Goal: Task Accomplishment & Management: Use online tool/utility

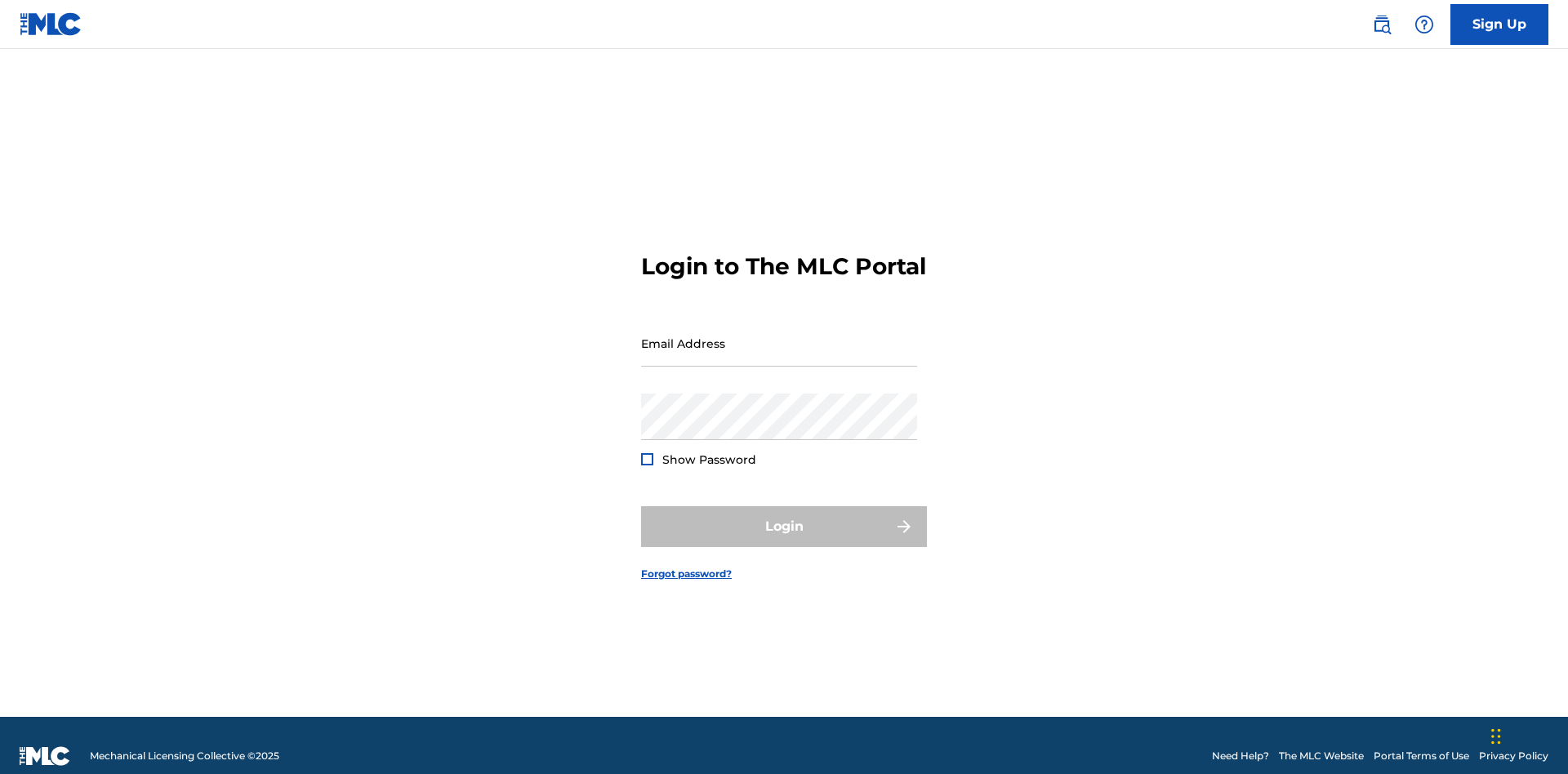
scroll to position [21, 0]
click at [779, 335] on input "Email Address" at bounding box center [778, 344] width 276 height 47
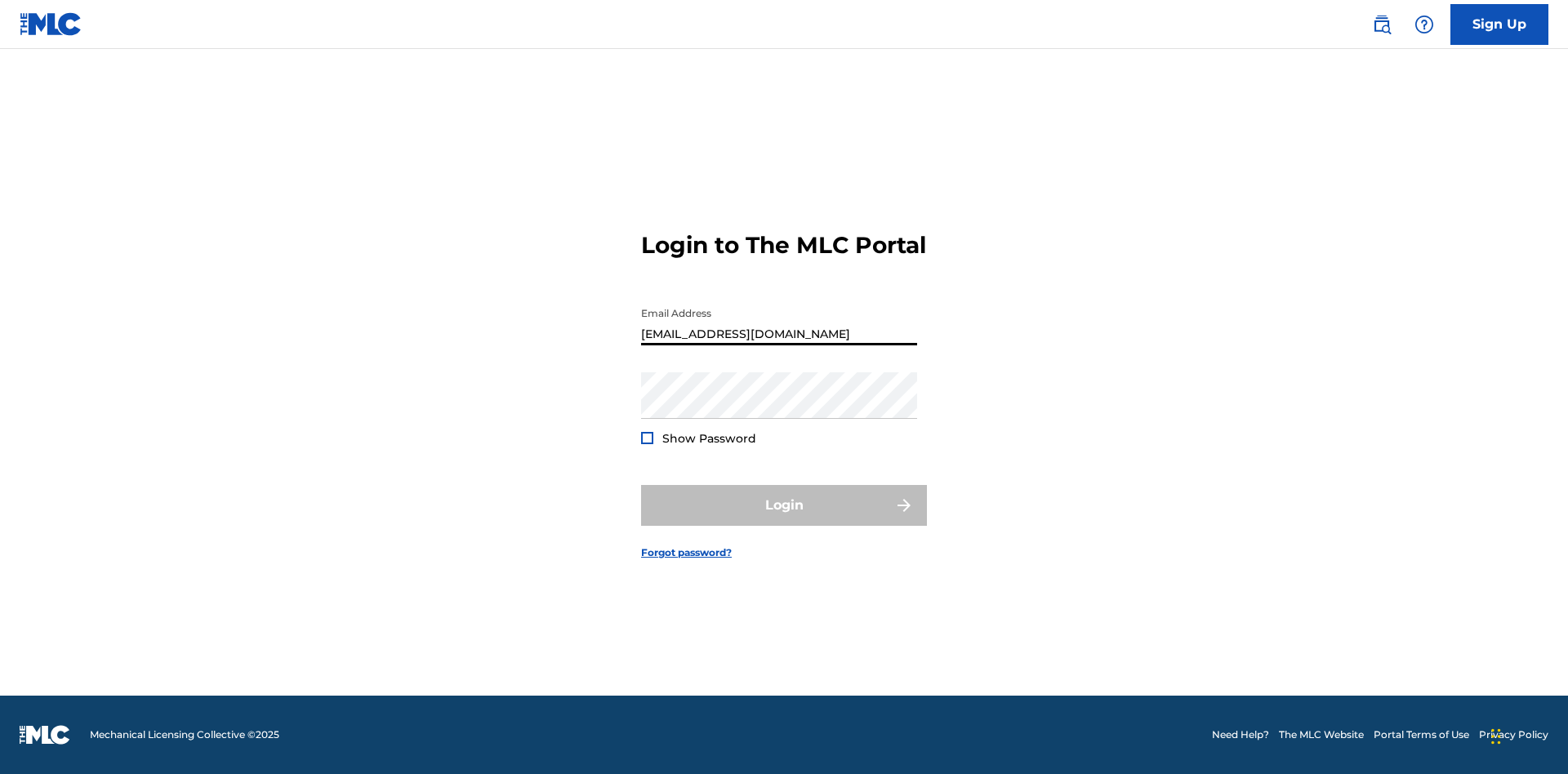
type input "Duke.McTesterson@gmail.com"
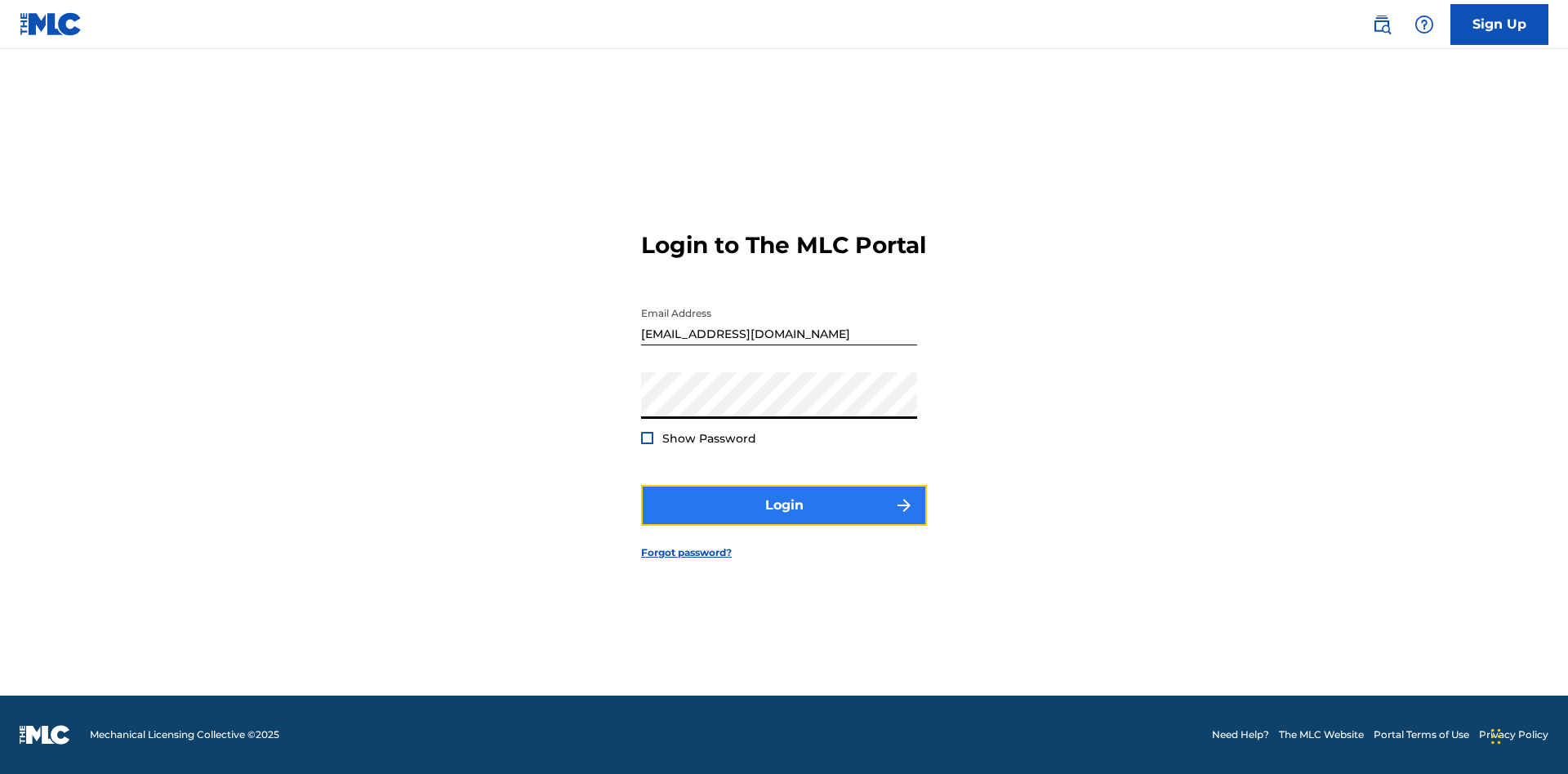
click at [784, 519] on button "Login" at bounding box center [783, 505] width 286 height 41
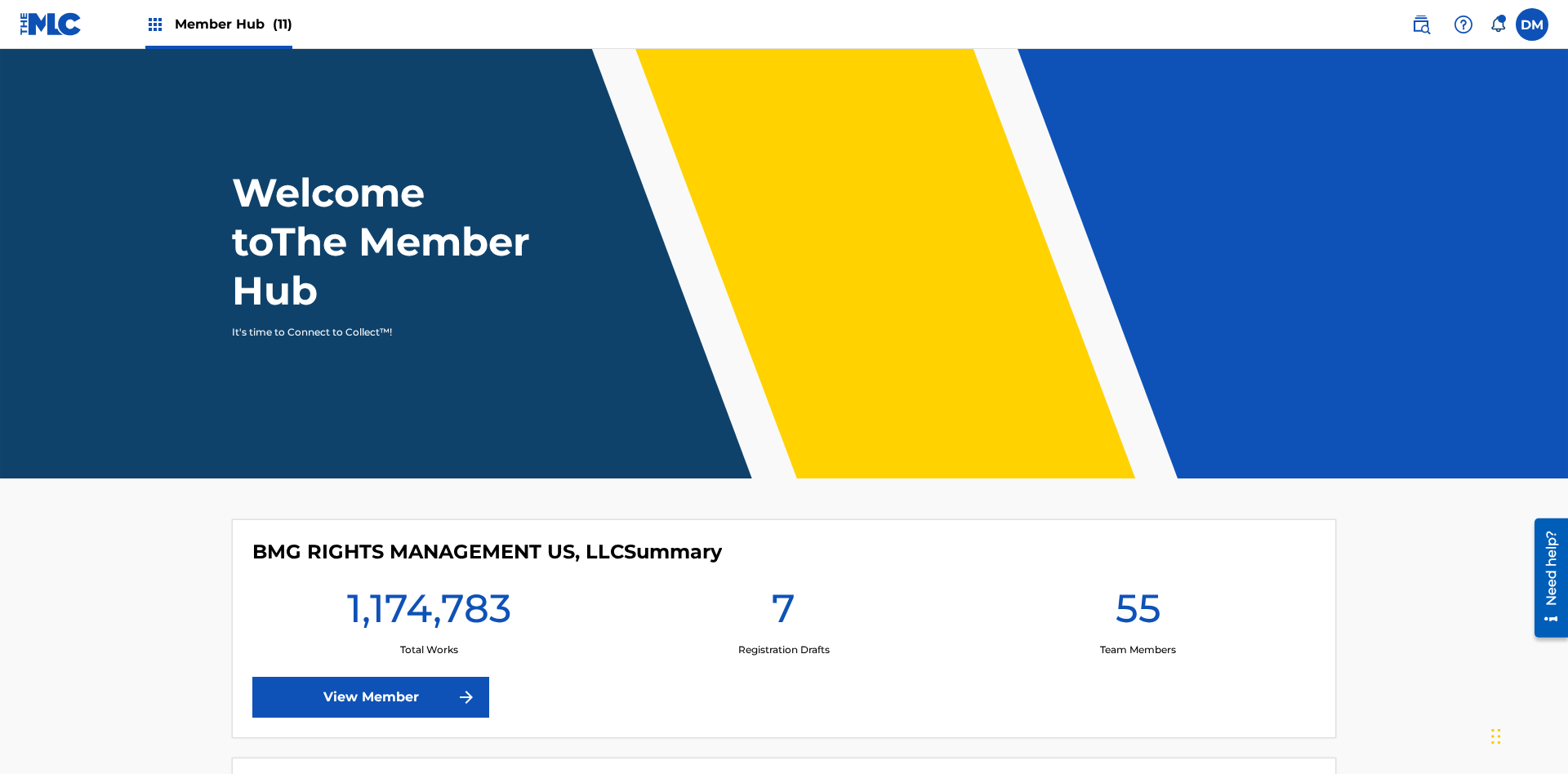
click at [218, 23] on span "Member Hub (11)" at bounding box center [233, 24] width 117 height 18
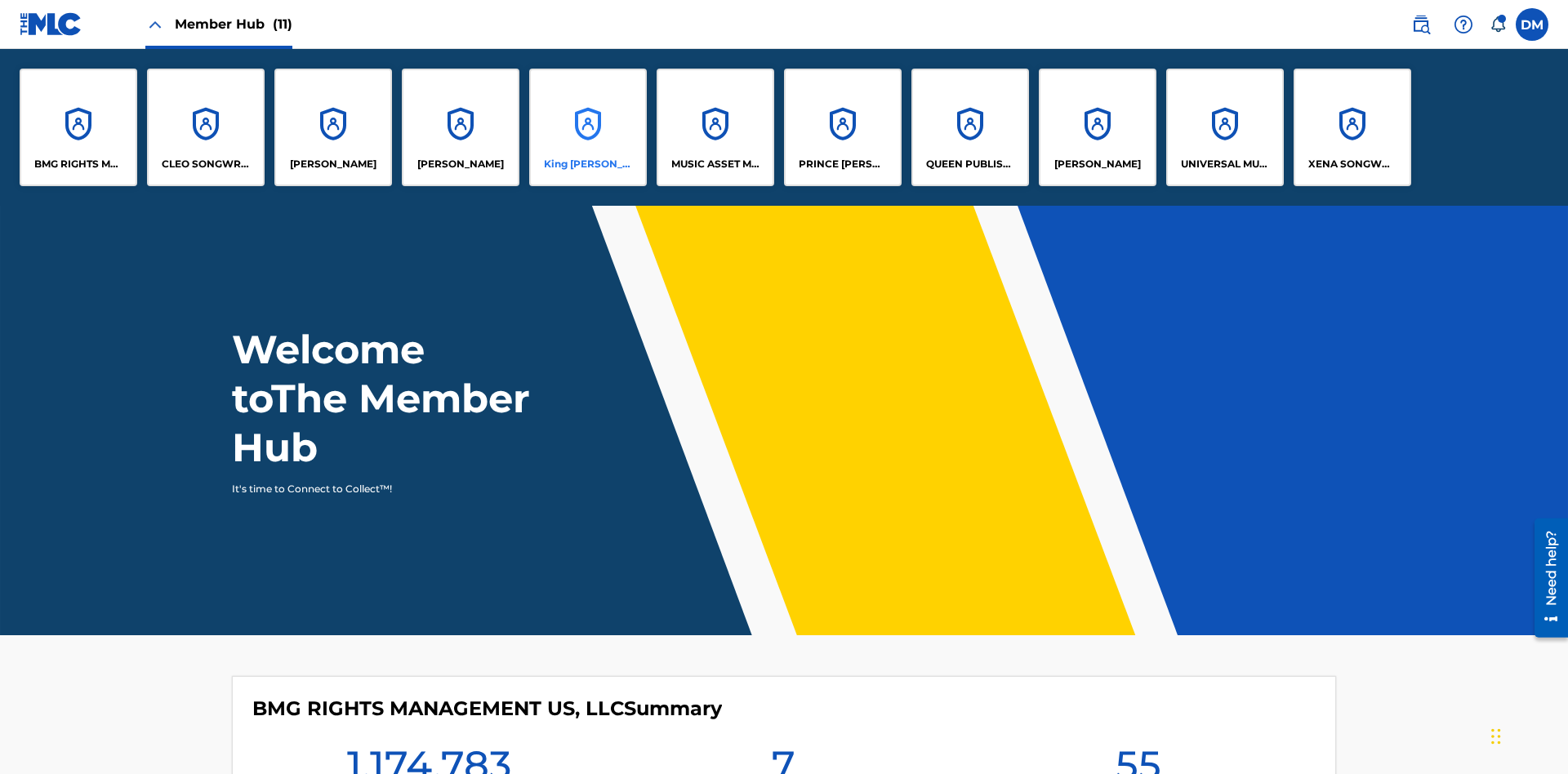
click at [587, 164] on p "King McTesterson" at bounding box center [589, 164] width 89 height 15
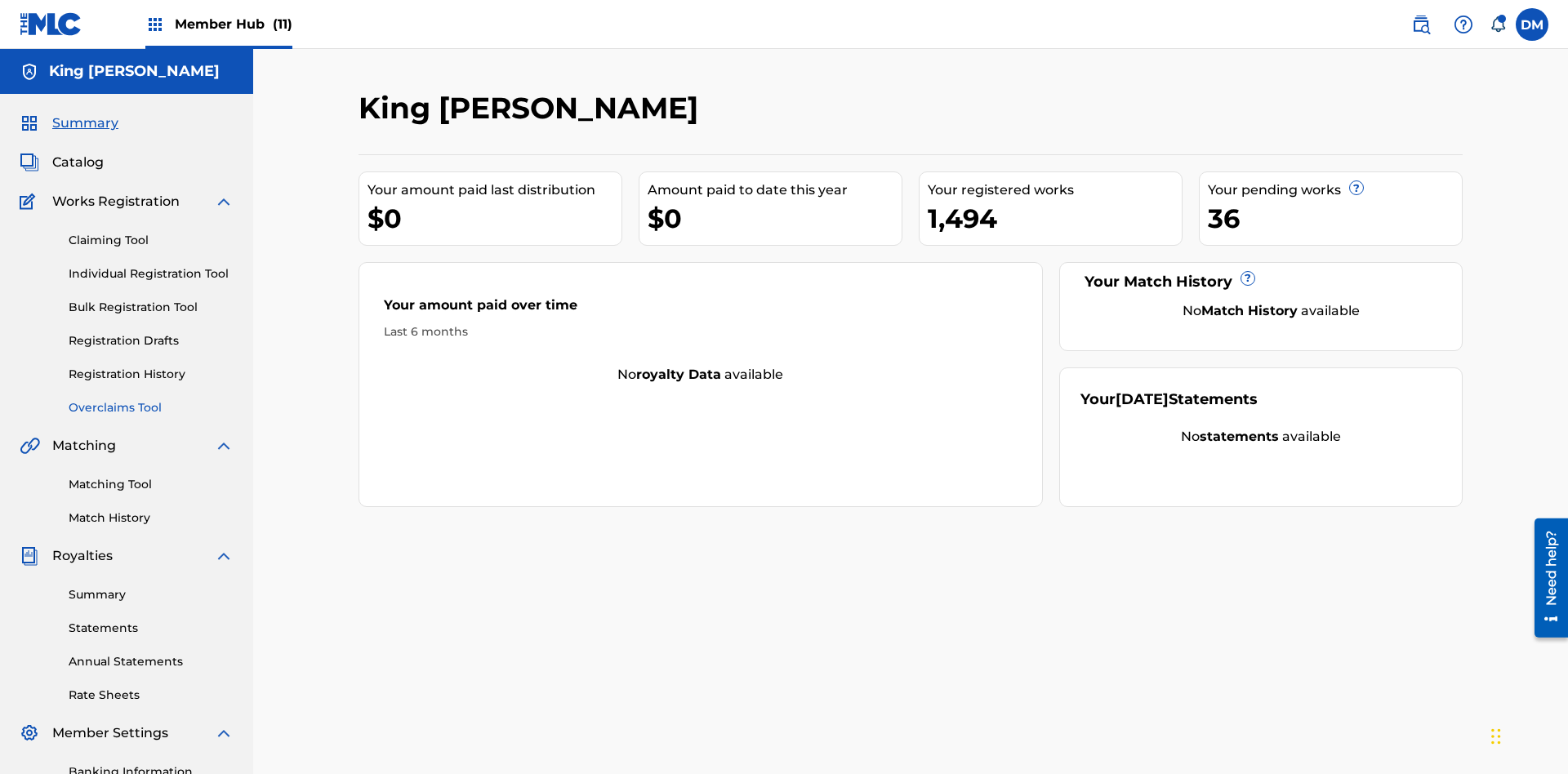
click at [151, 399] on link "Overclaims Tool" at bounding box center [151, 408] width 165 height 17
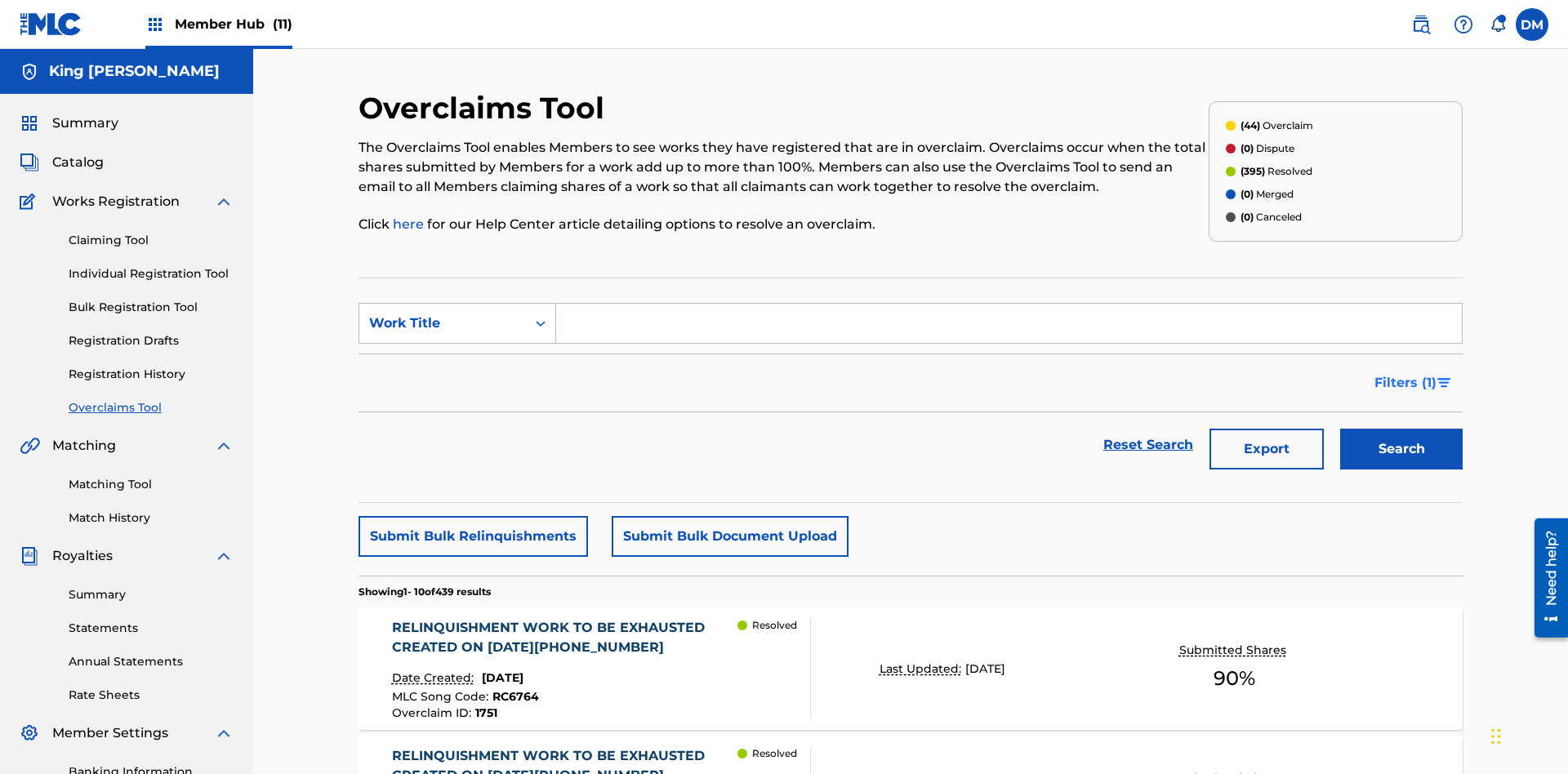
click at [1404, 373] on span "Filters ( 1 )" at bounding box center [1405, 382] width 62 height 19
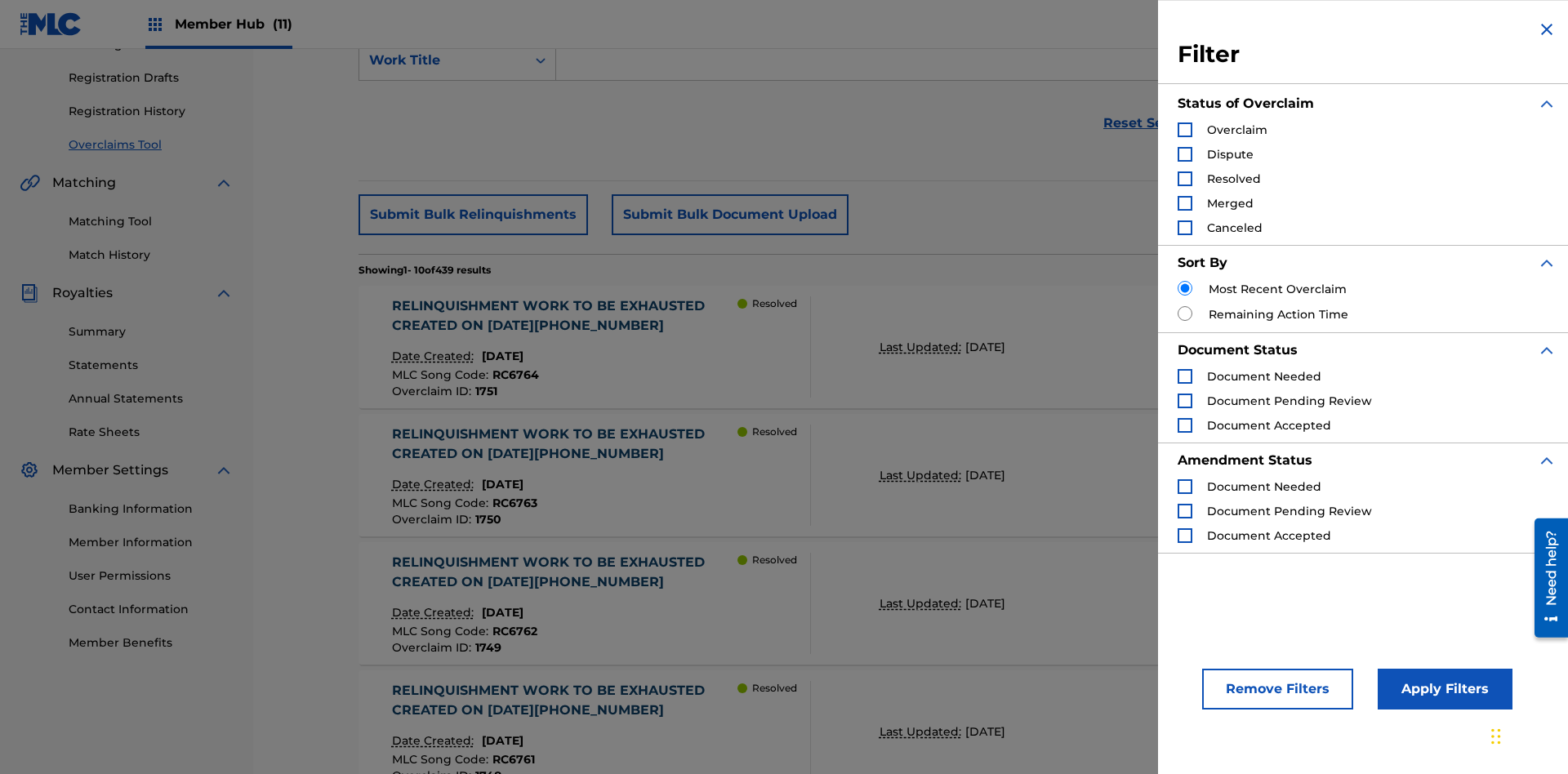
click at [1185, 130] on div "Search Form" at bounding box center [1185, 130] width 15 height 15
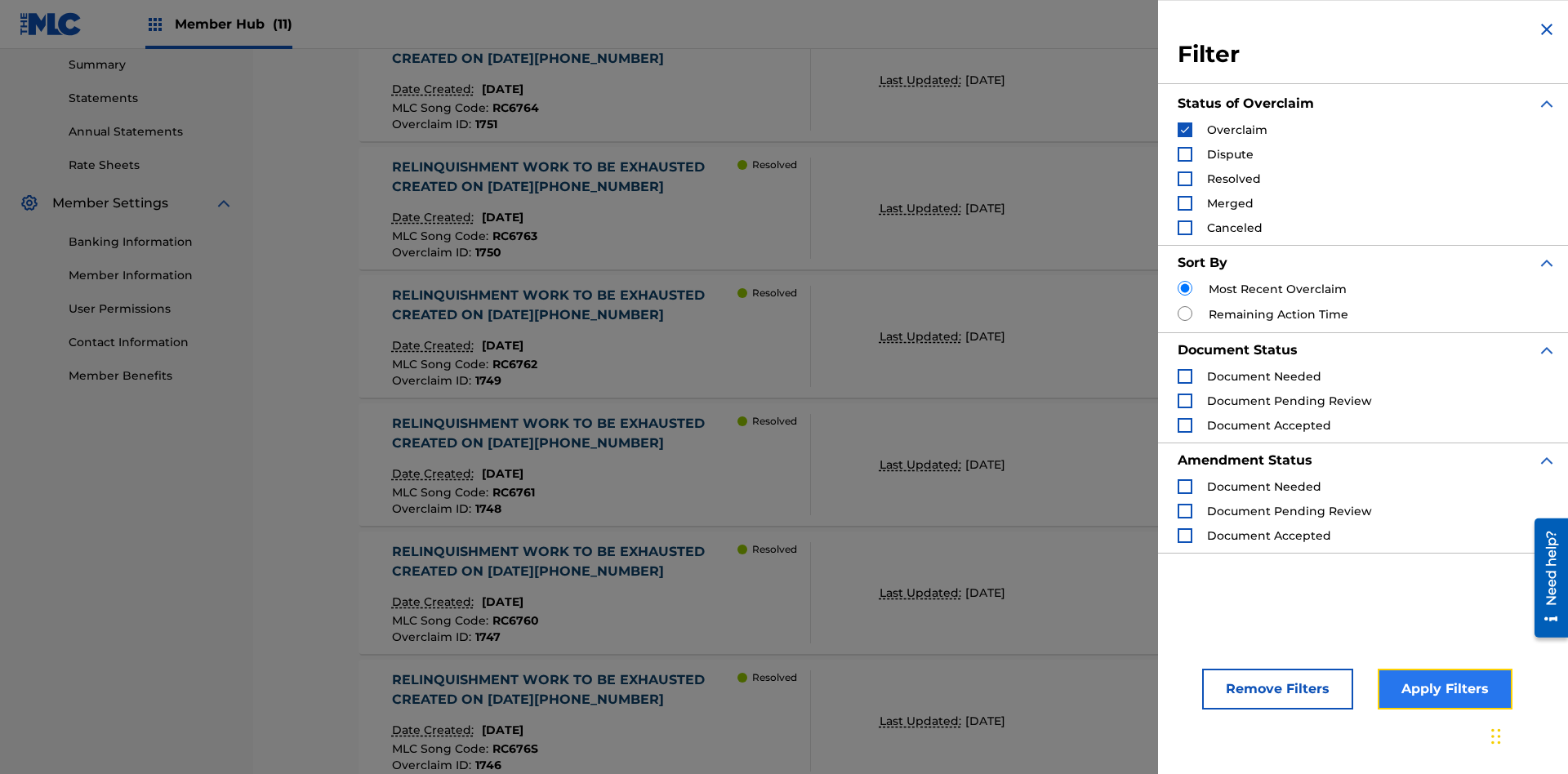
click at [1442, 689] on button "Apply Filters" at bounding box center [1445, 689] width 135 height 41
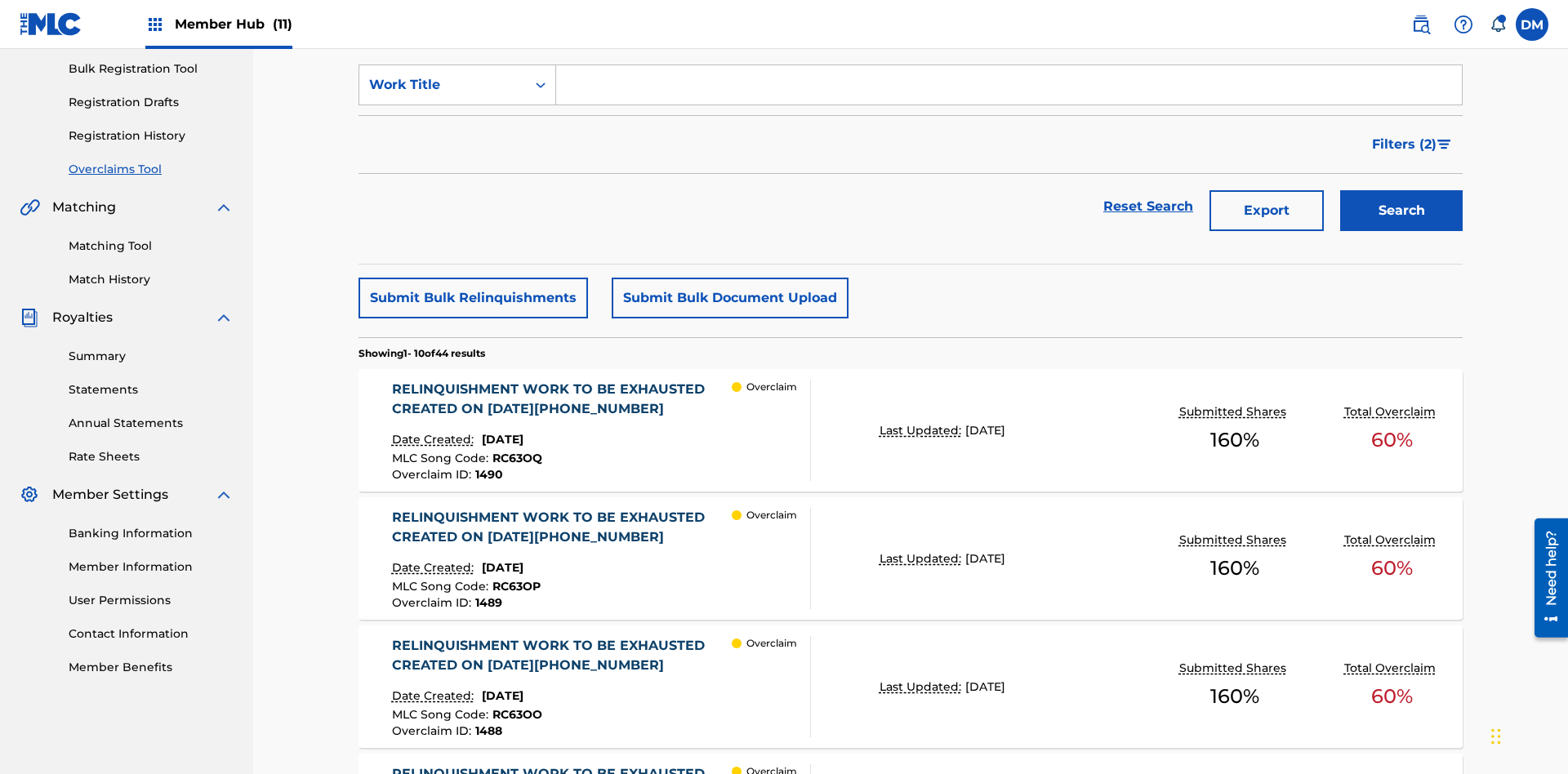
scroll to position [238, 0]
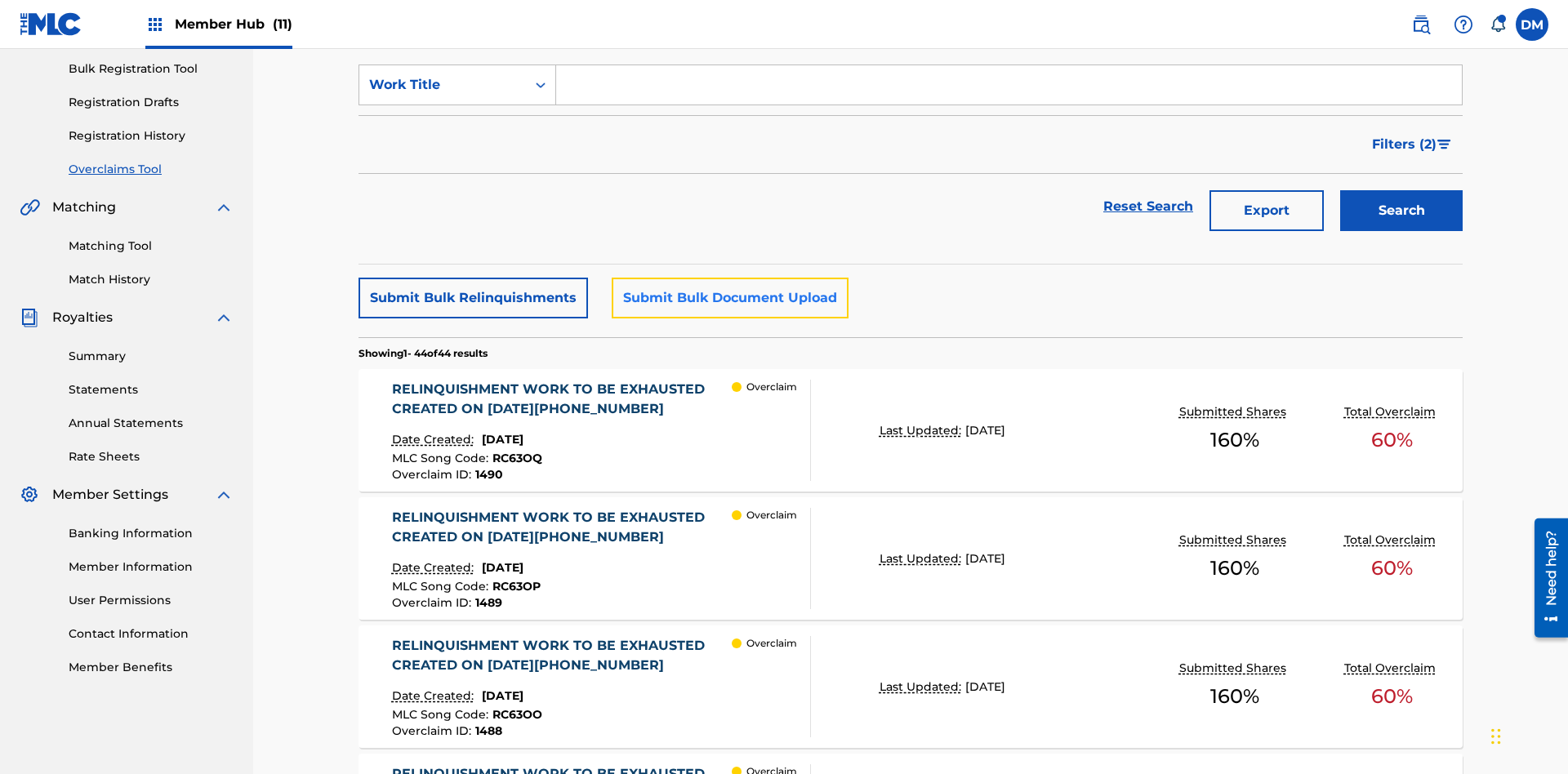
click at [728, 278] on button "Submit Bulk Document Upload" at bounding box center [729, 298] width 236 height 41
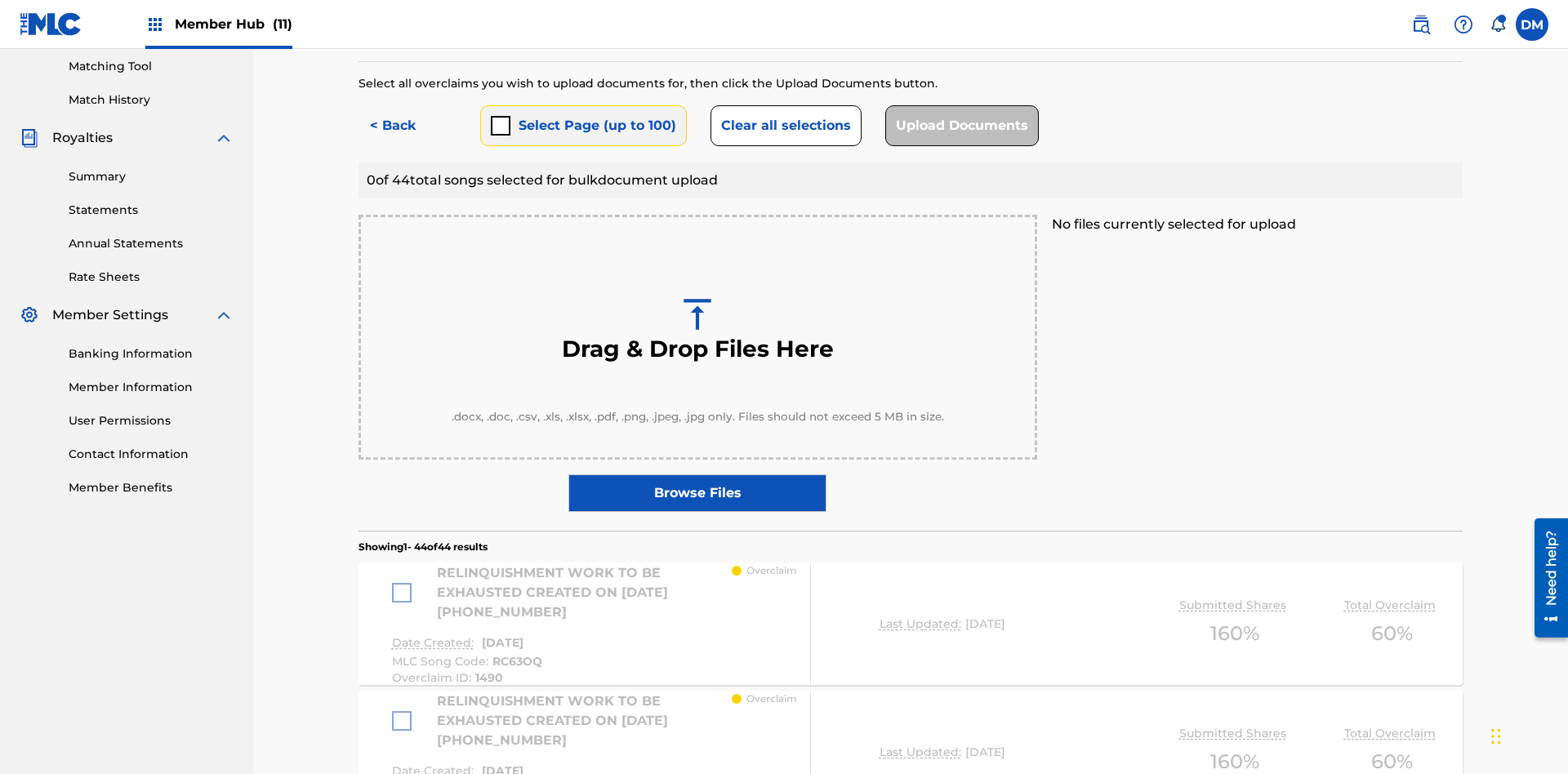
click at [582, 118] on button "Select Page (up to 100)" at bounding box center [584, 126] width 206 height 41
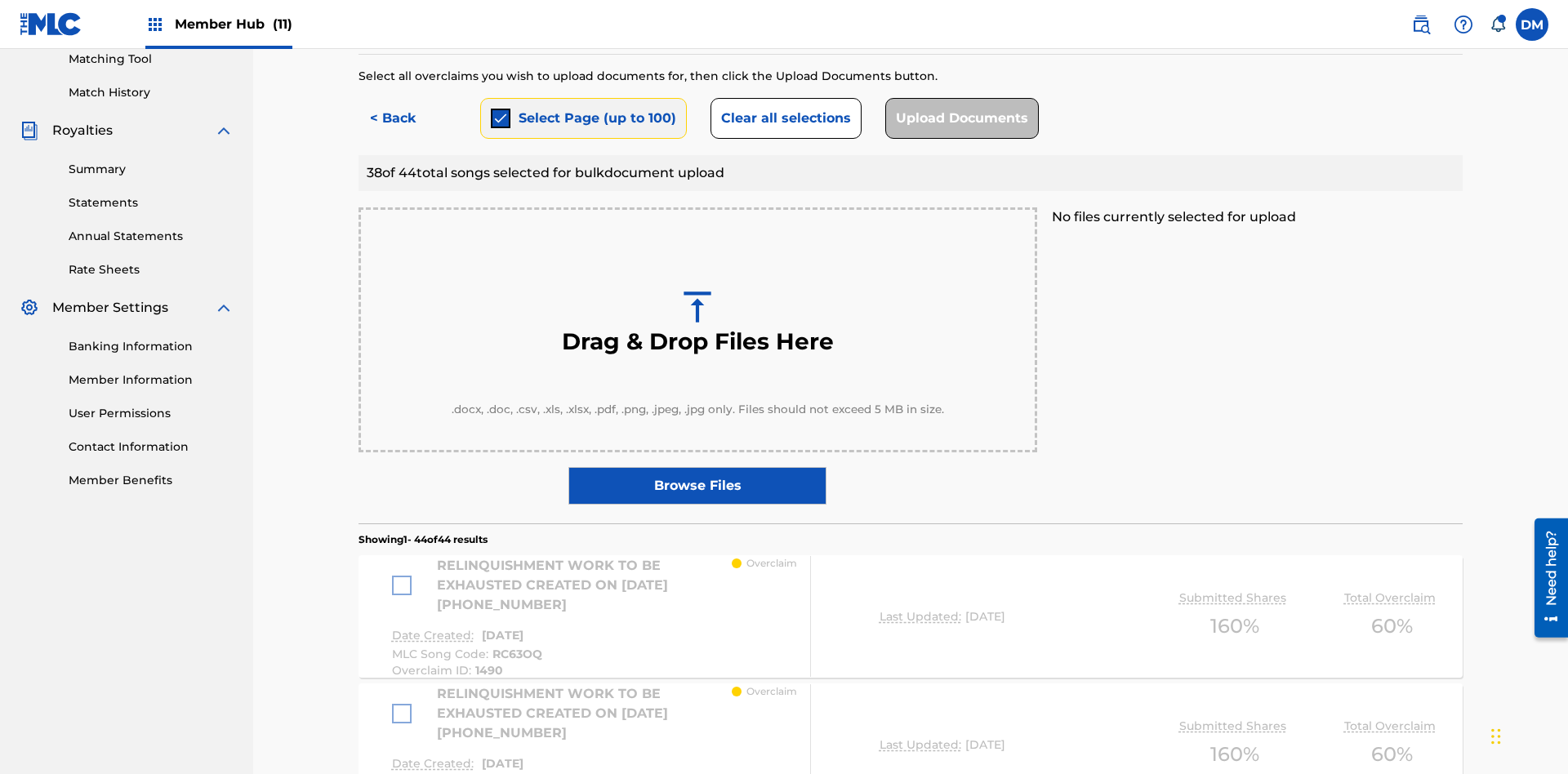
scroll to position [1652, 0]
click at [783, 118] on button "Clear all selections" at bounding box center [786, 118] width 151 height 41
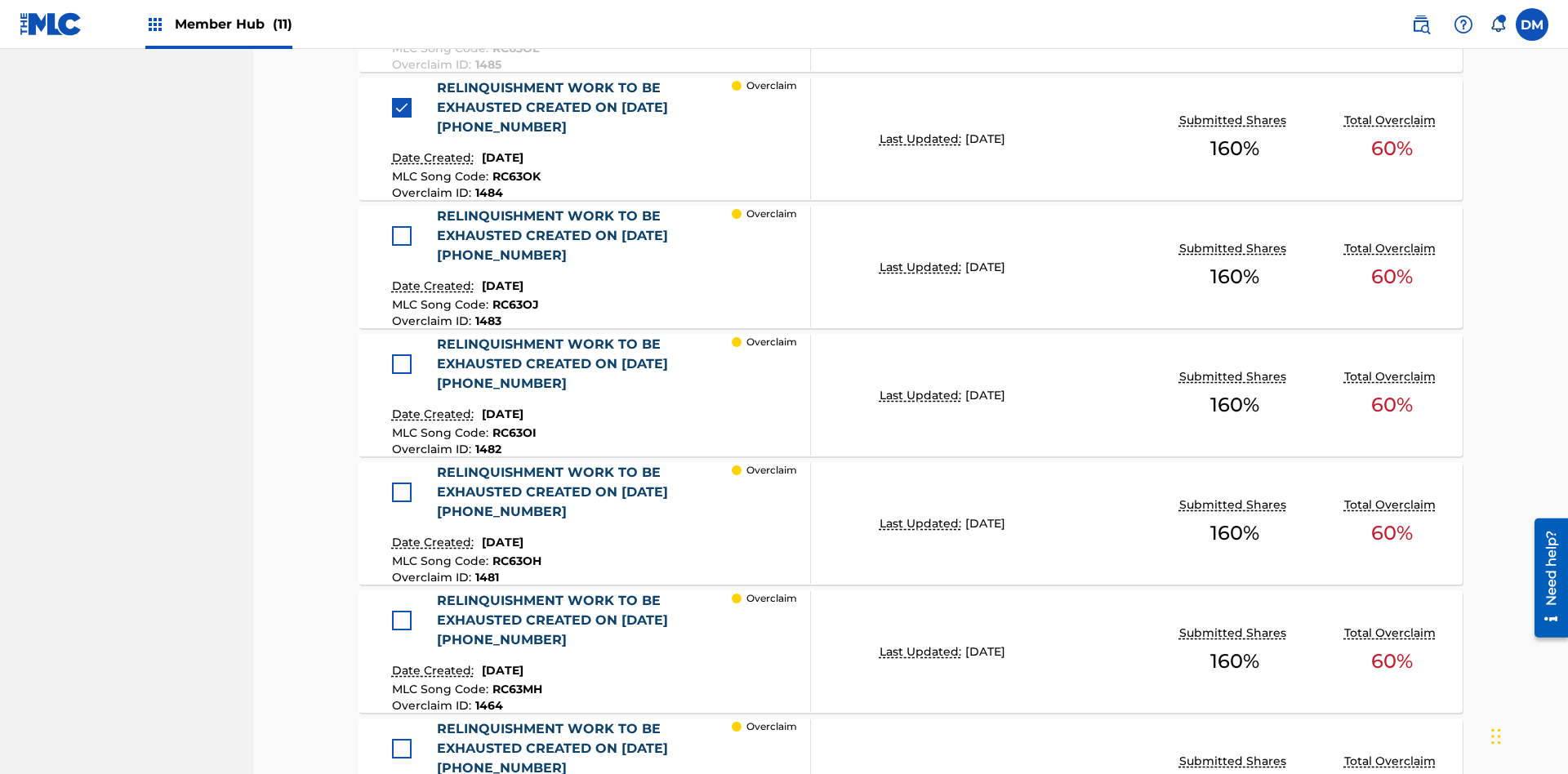
scroll to position [1575, 0]
